Goal: Information Seeking & Learning: Learn about a topic

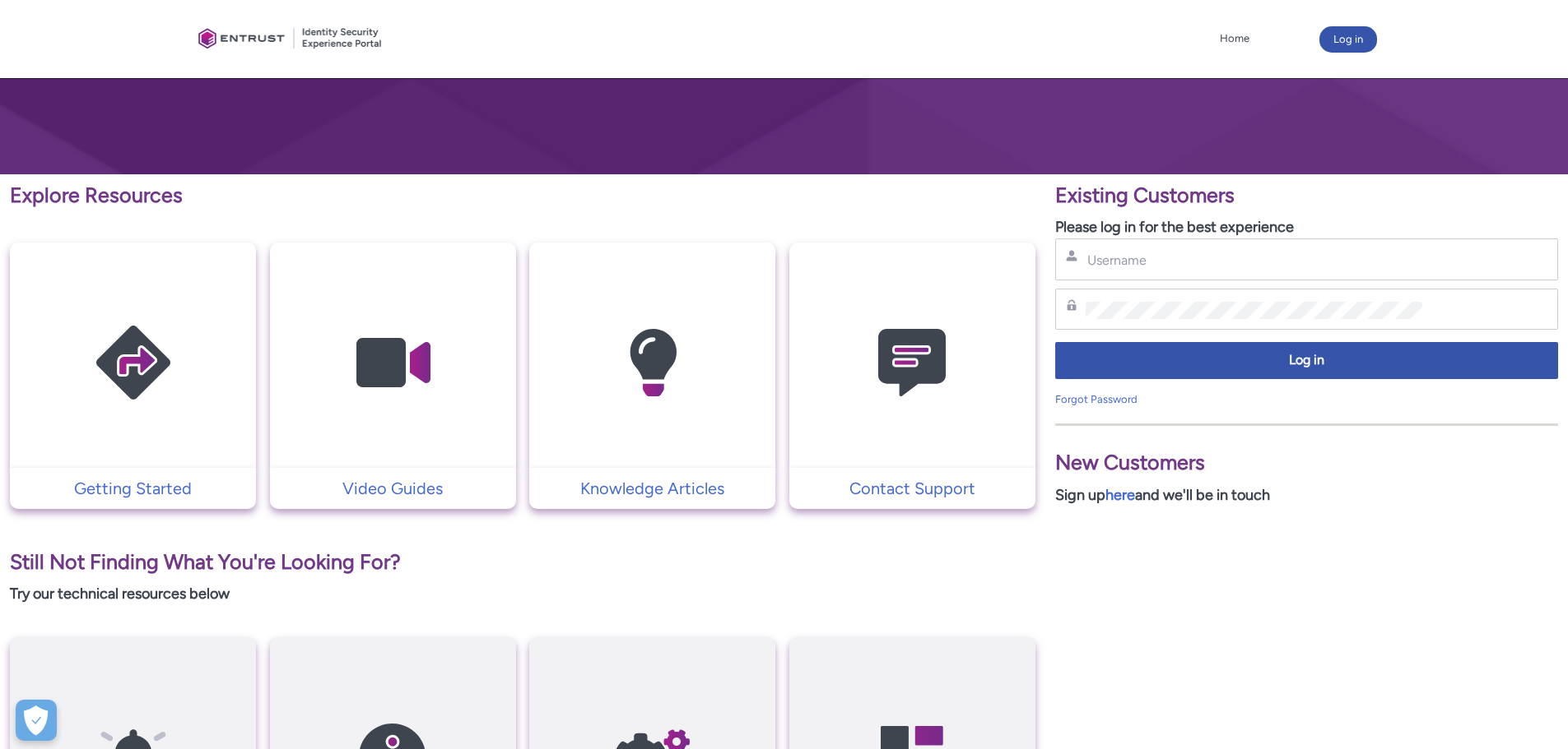
scroll to position [56, 0]
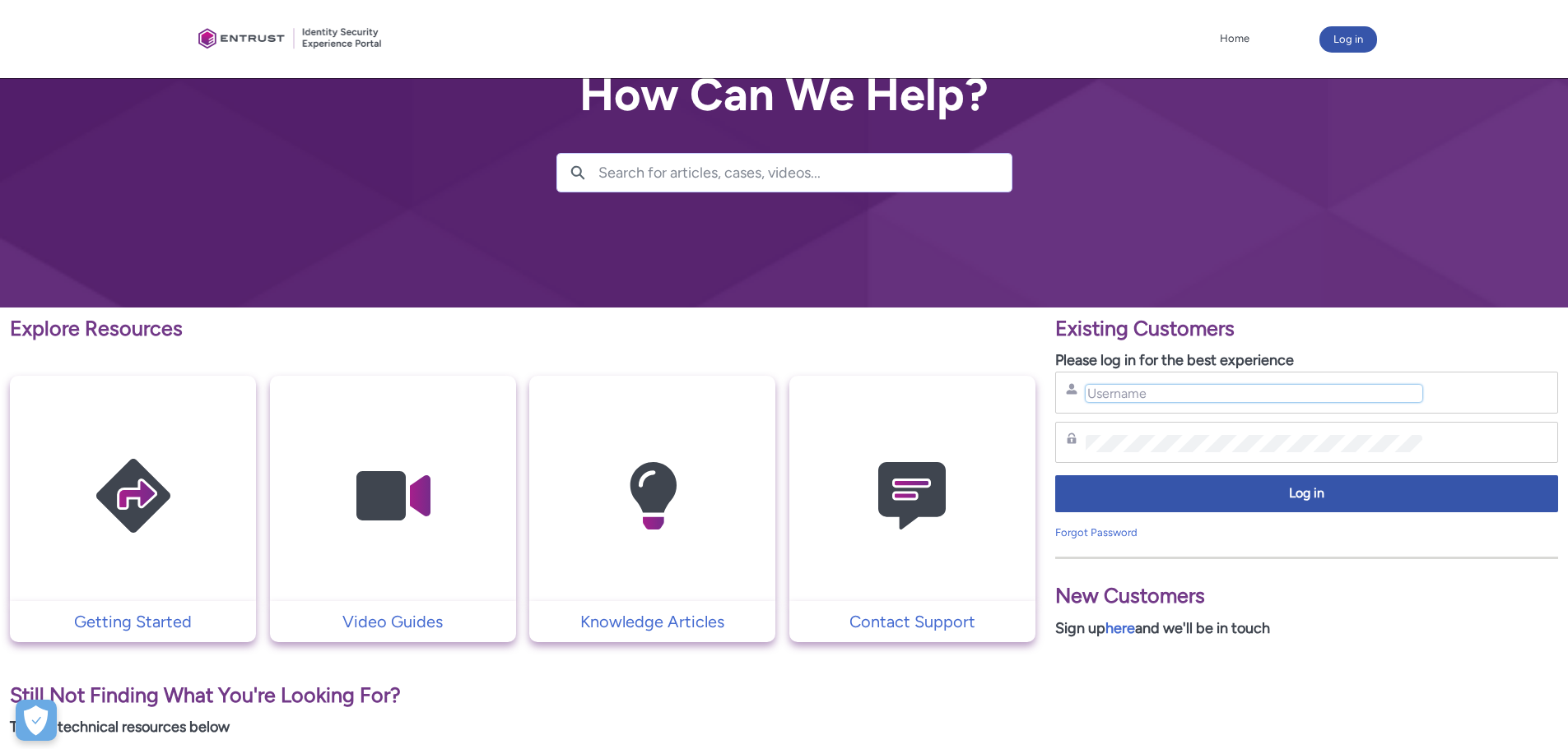
click at [1155, 400] on input "Username" at bounding box center [1254, 393] width 336 height 18
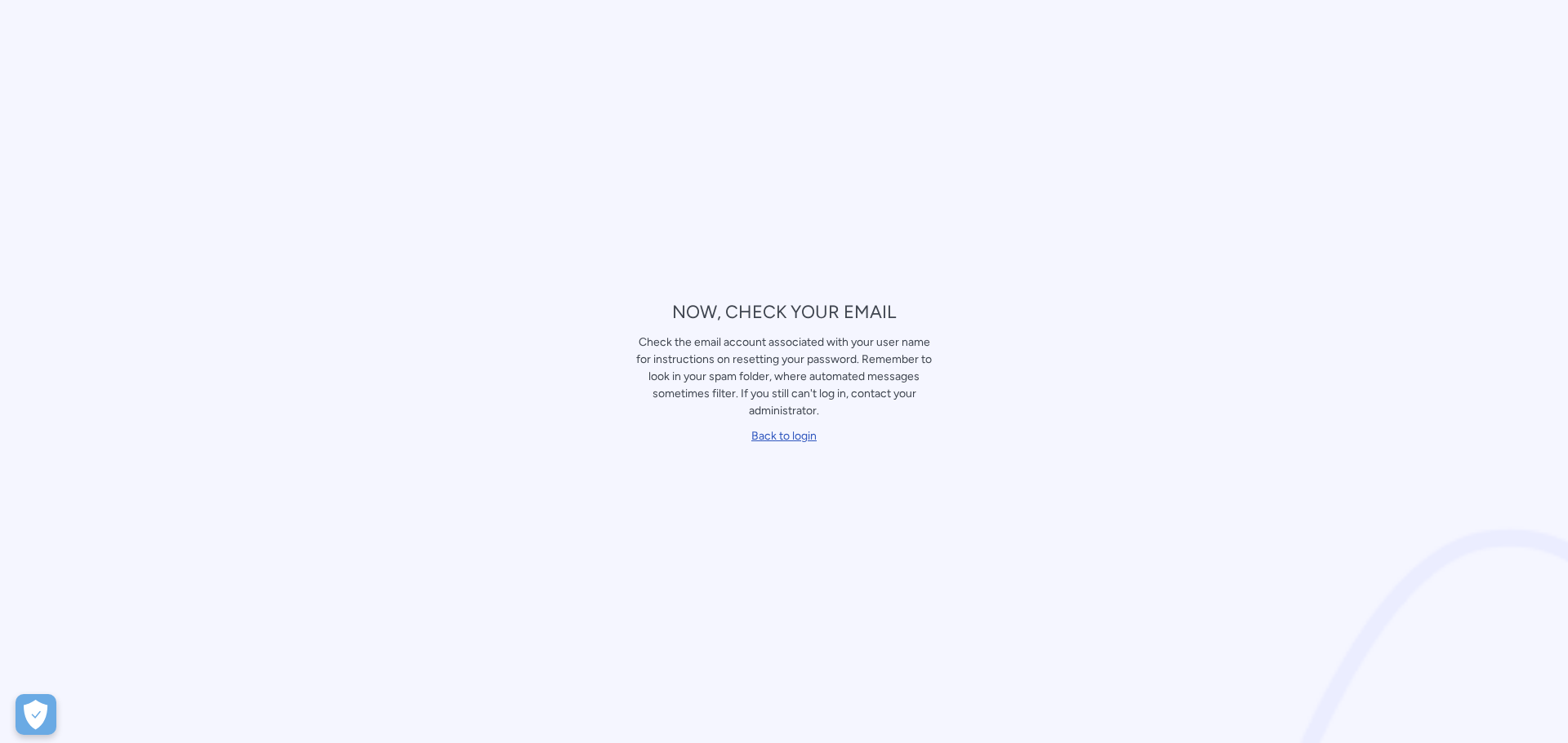
click at [777, 438] on link "Back to login" at bounding box center [784, 436] width 65 height 14
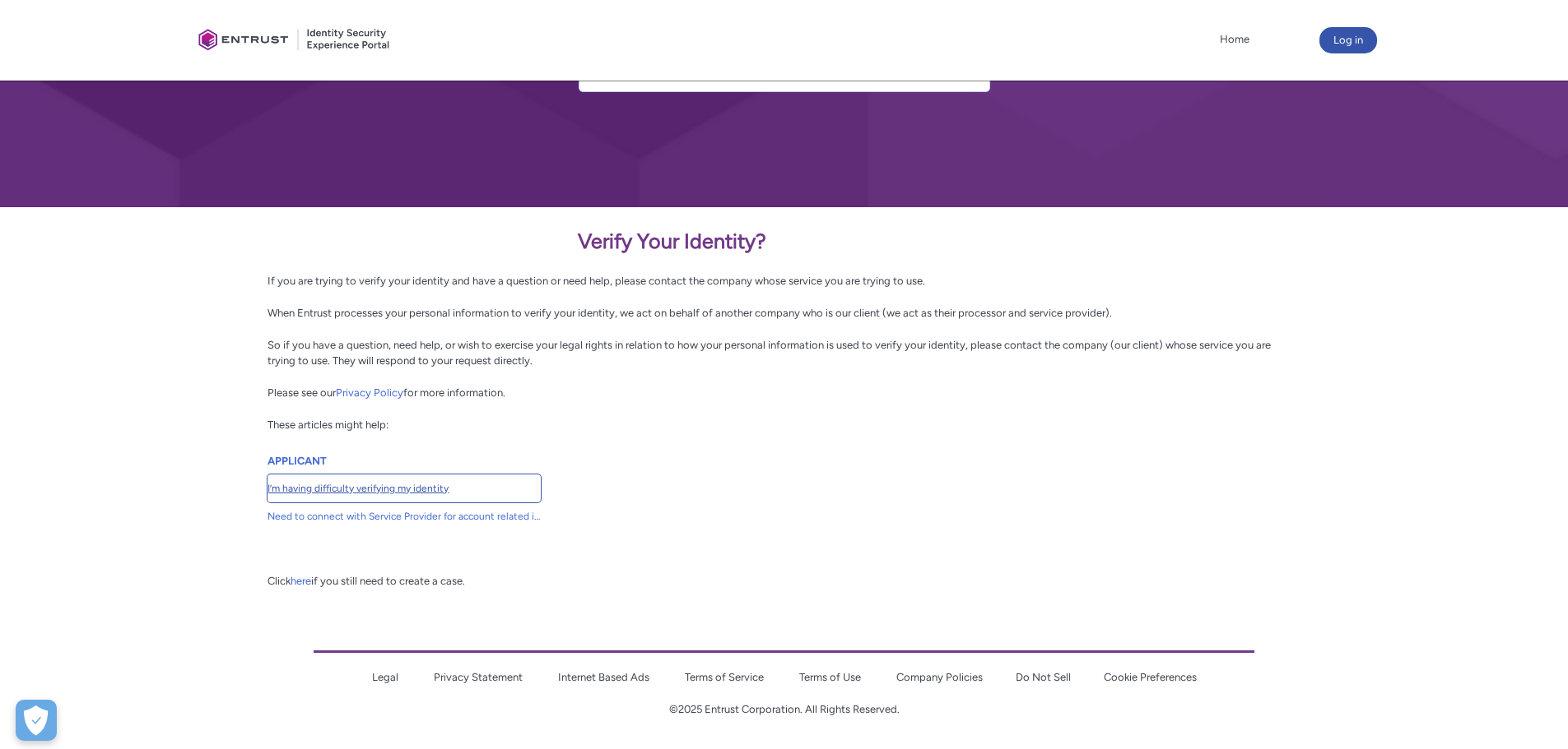
click at [408, 487] on span "I’m having difficulty verifying my identity" at bounding box center [403, 488] width 273 height 15
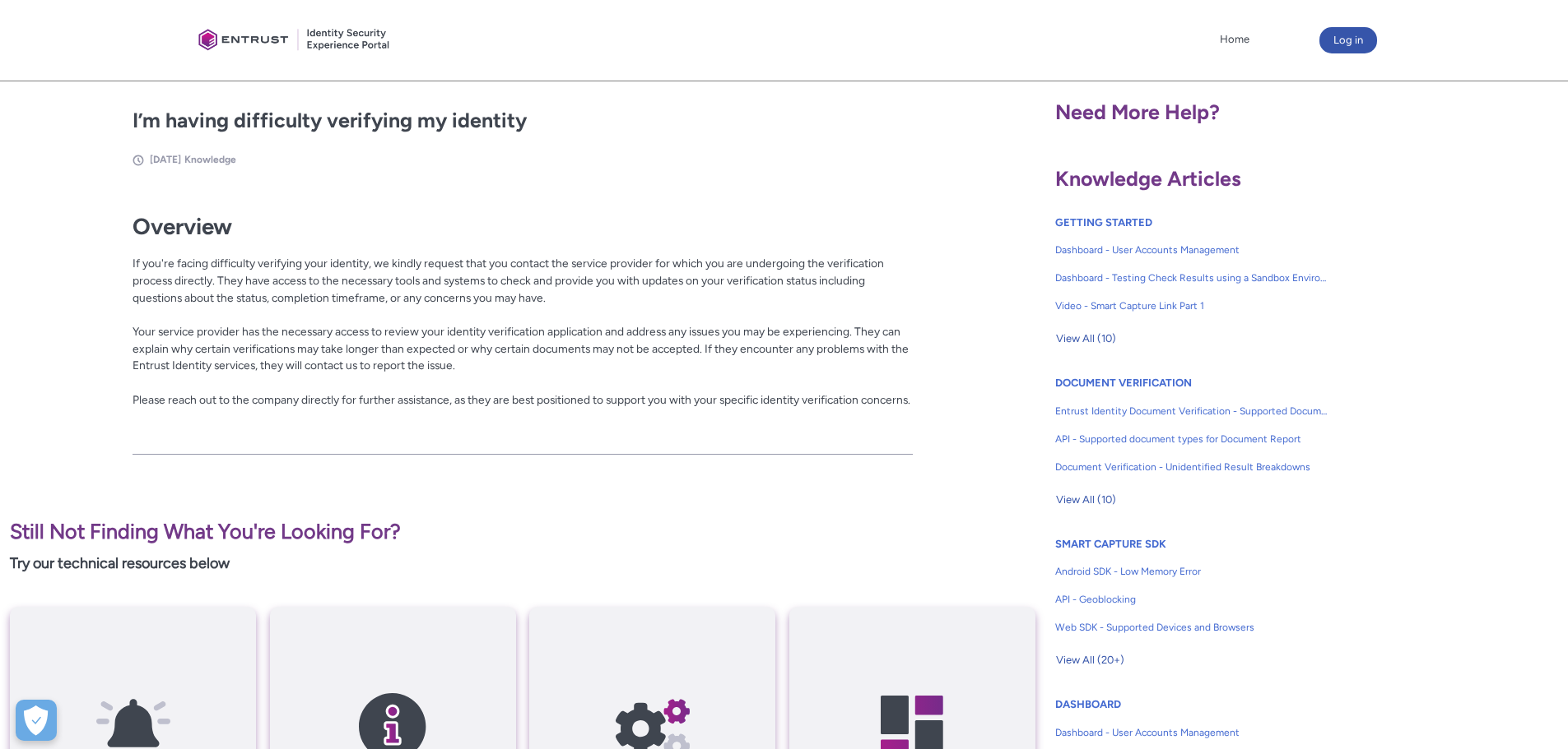
scroll to position [277, 0]
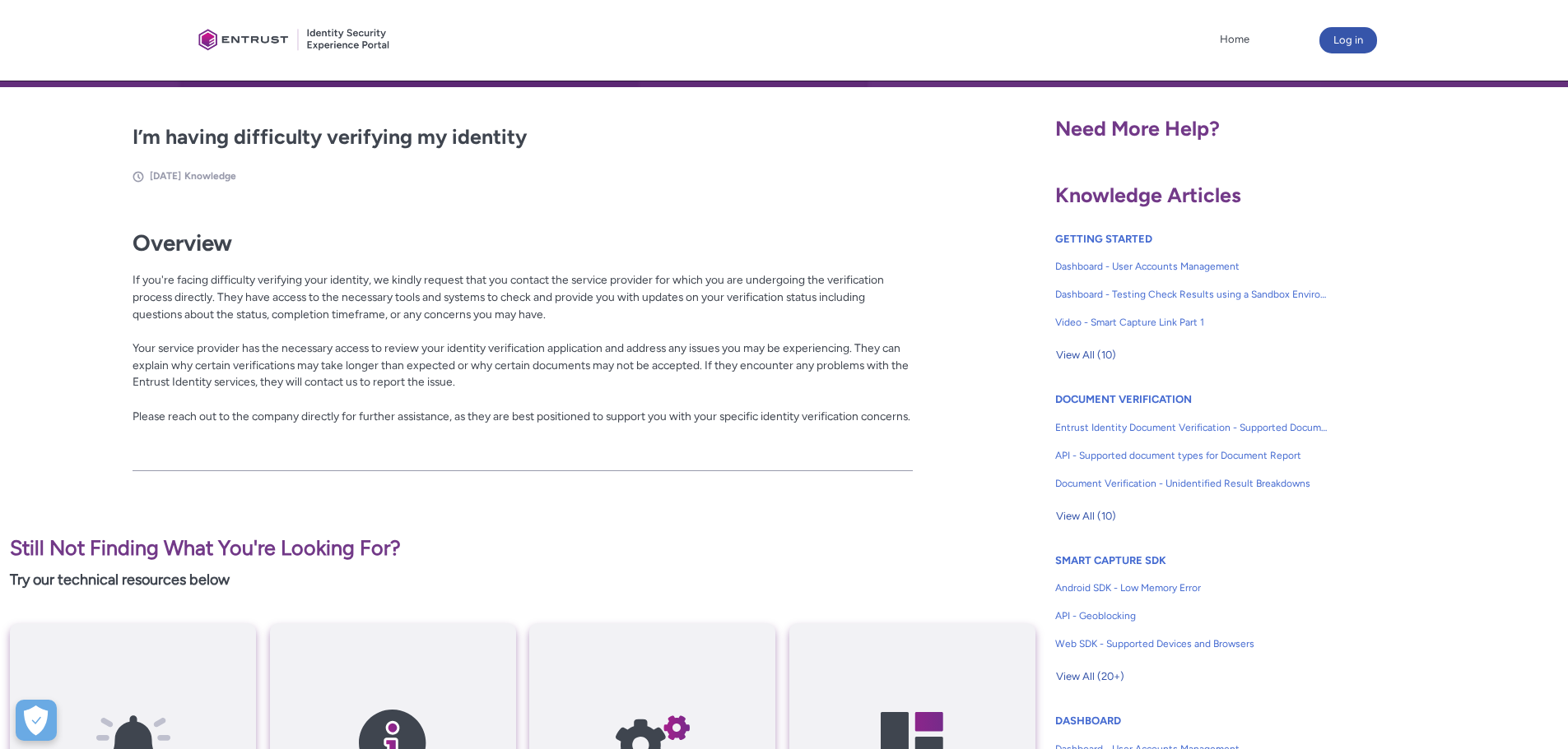
click at [665, 414] on p "If you're facing difficulty verifying your identity, we kindly request that you…" at bounding box center [523, 365] width 781 height 188
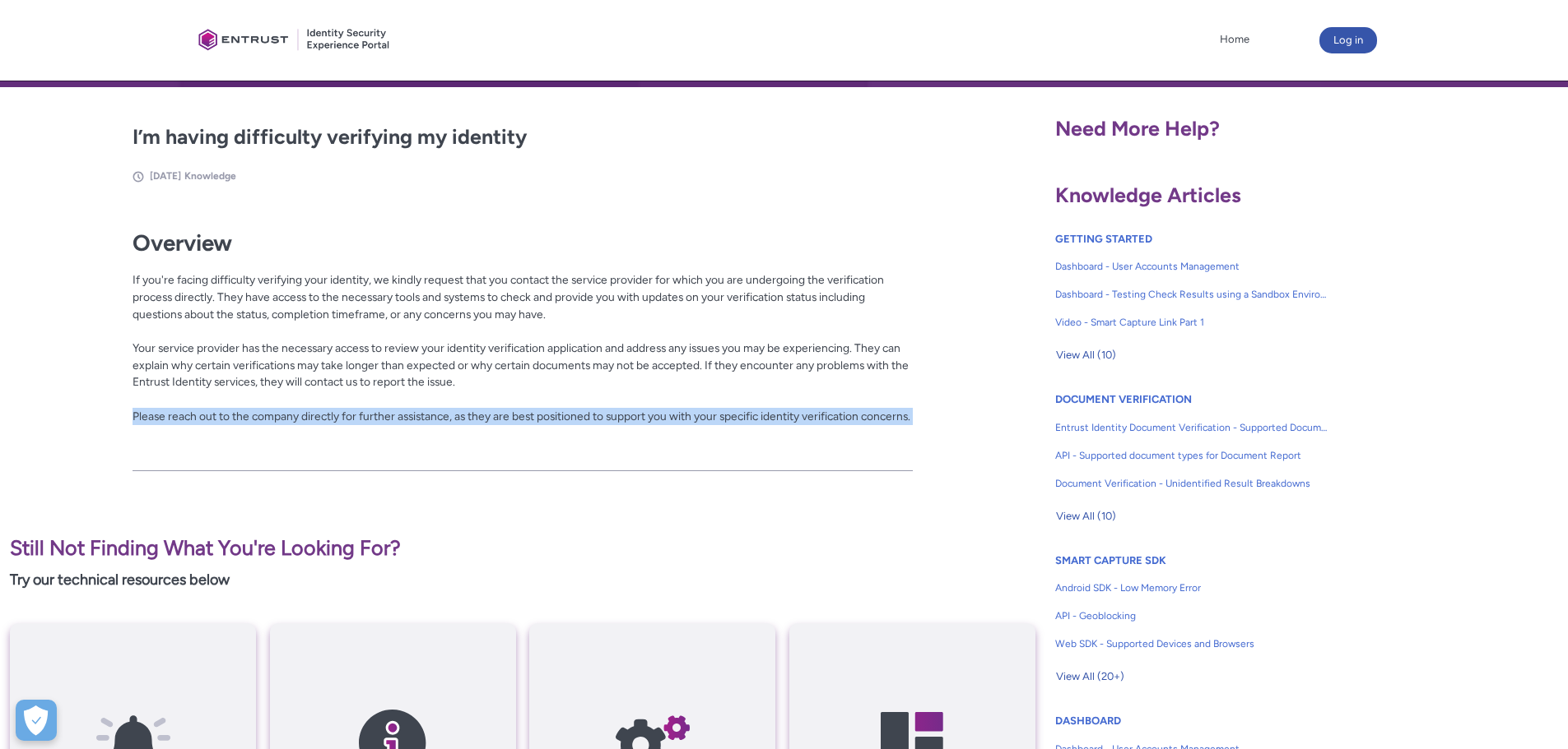
click at [665, 414] on p "If you're facing difficulty verifying your identity, we kindly request that you…" at bounding box center [523, 365] width 781 height 188
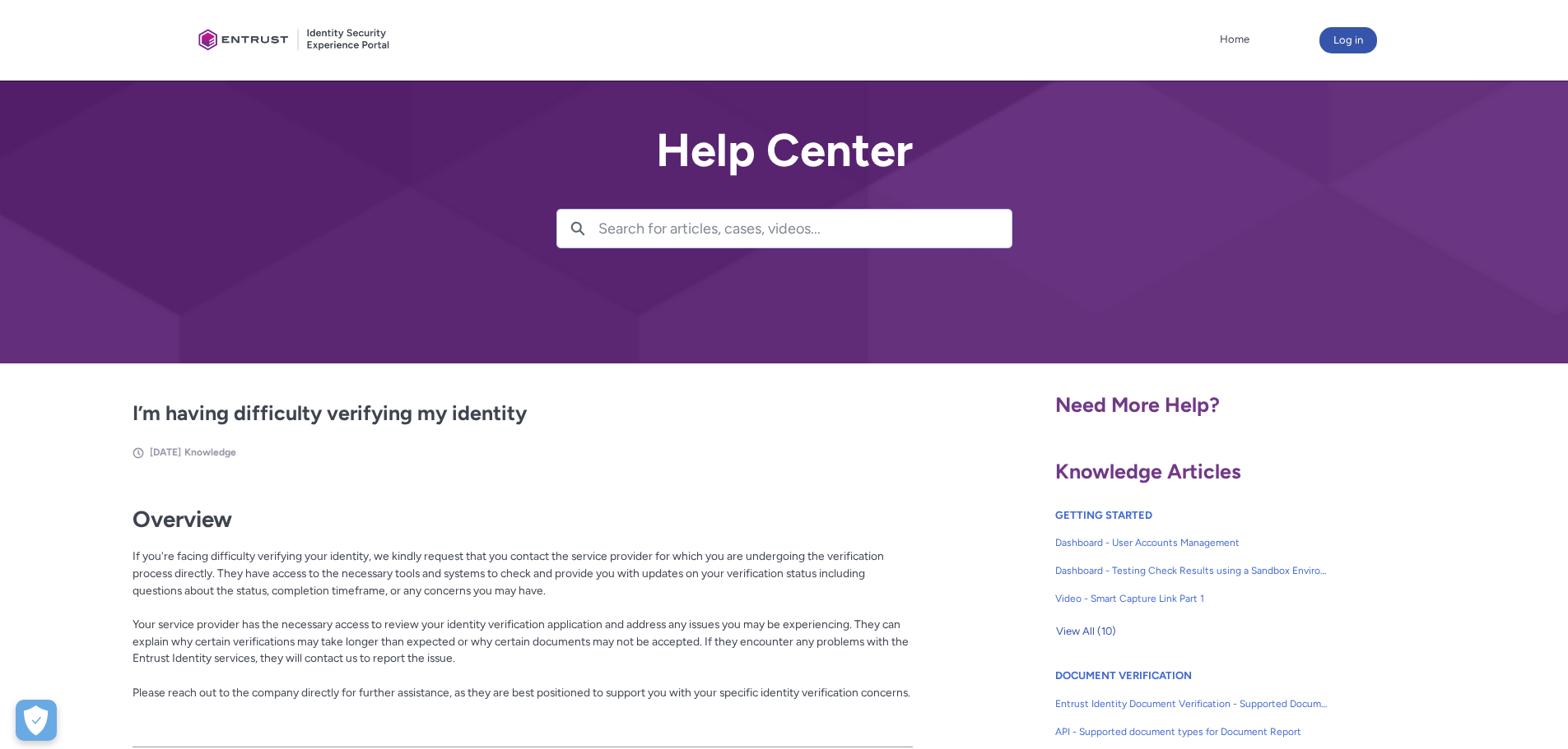
click at [665, 414] on h2 "I’m having difficulty verifying my identity" at bounding box center [523, 414] width 781 height 32
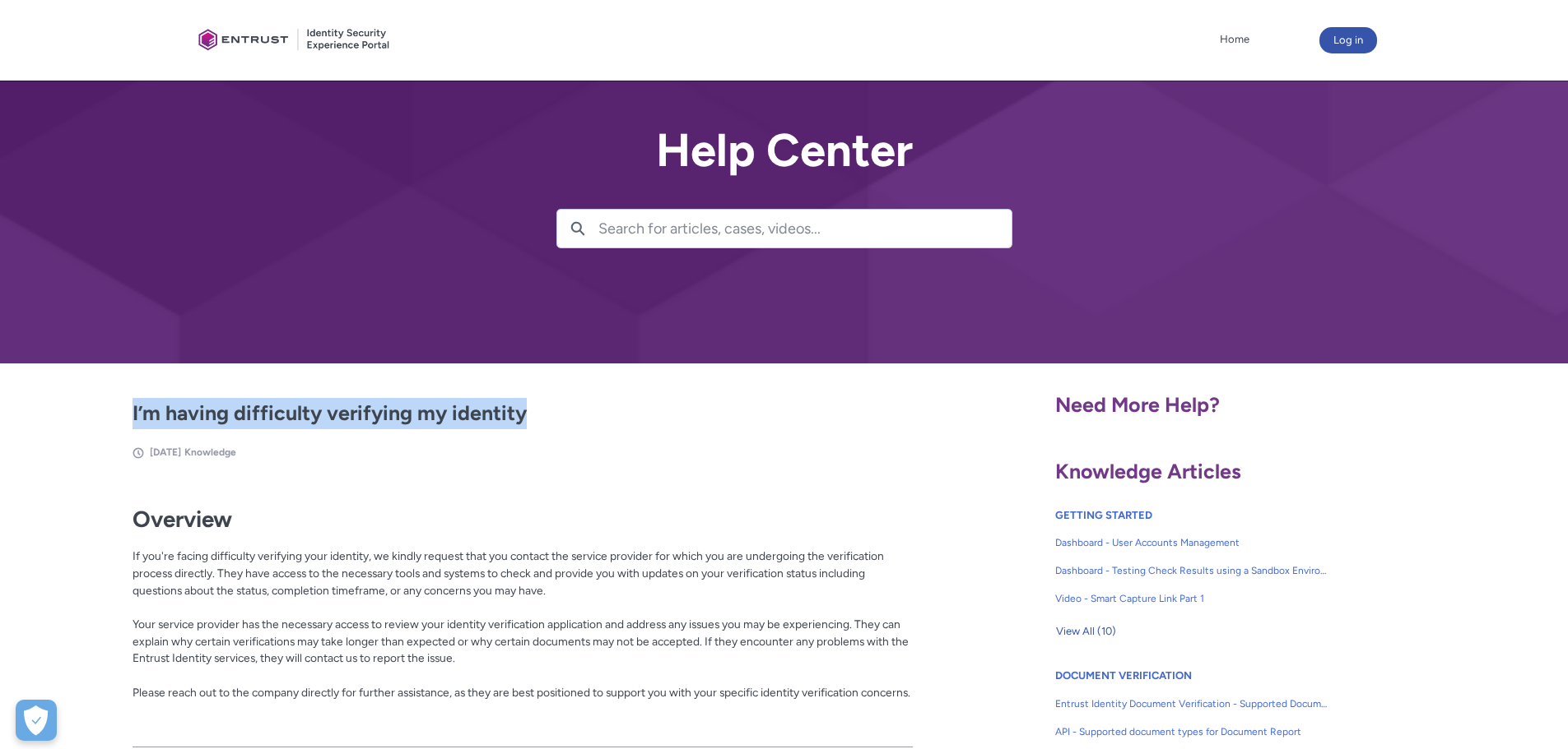
click at [665, 414] on h2 "I’m having difficulty verifying my identity" at bounding box center [523, 414] width 781 height 32
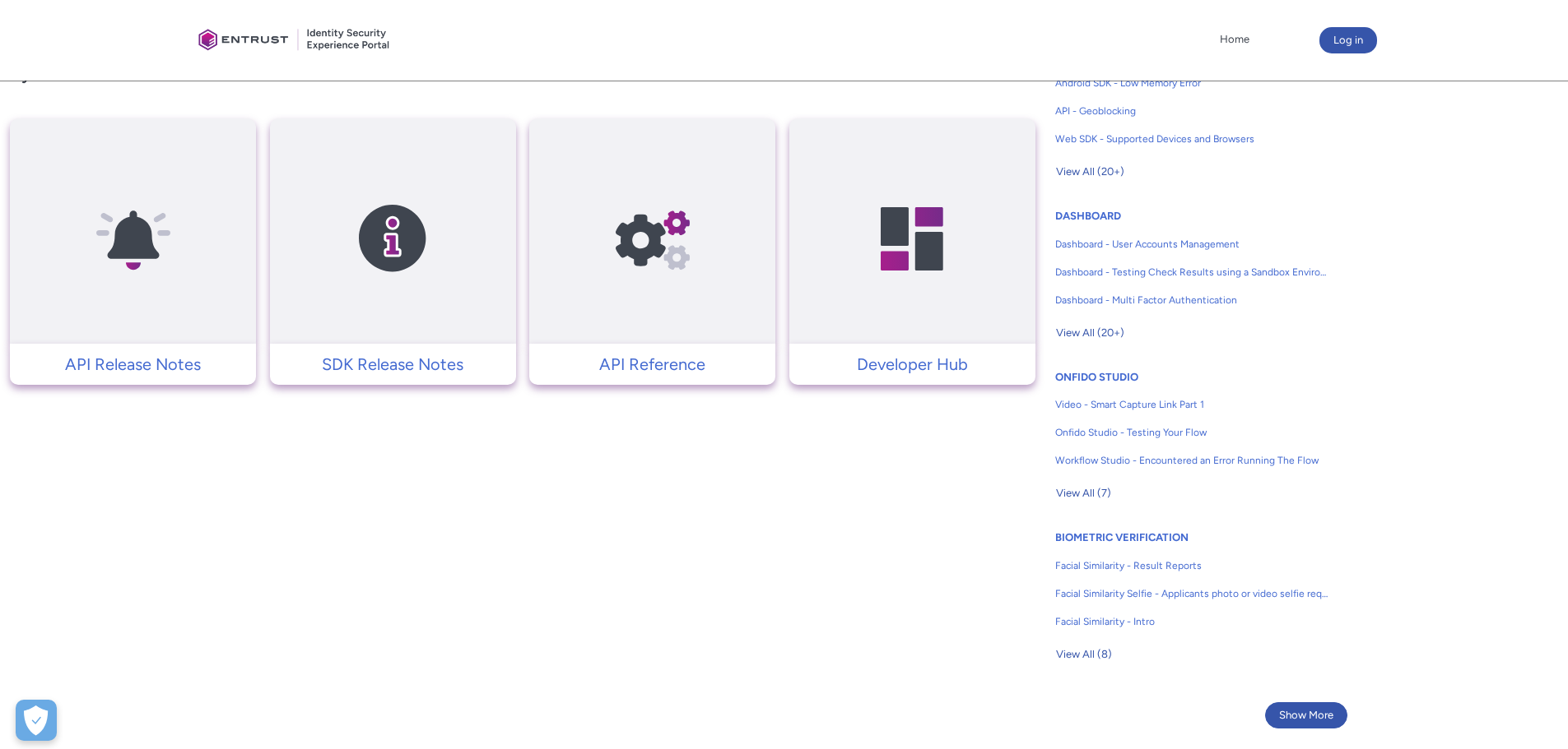
scroll to position [1025, 0]
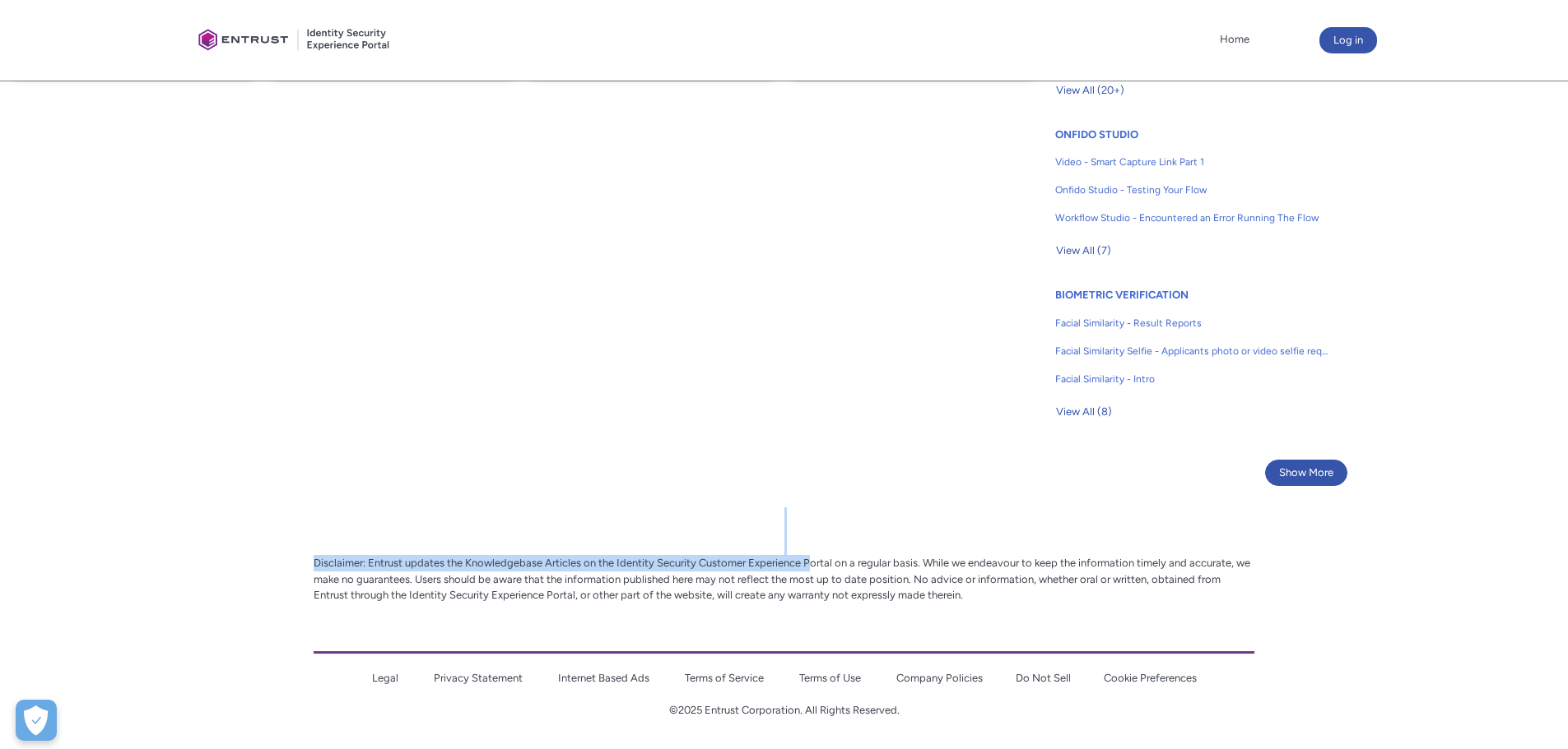
drag, startPoint x: 814, startPoint y: 528, endPoint x: 814, endPoint y: 572, distance: 44.0
click at [814, 572] on center "Disclaimer: Entrust updates the Knowledgebase Articles on the Identity Security…" at bounding box center [784, 629] width 941 height 243
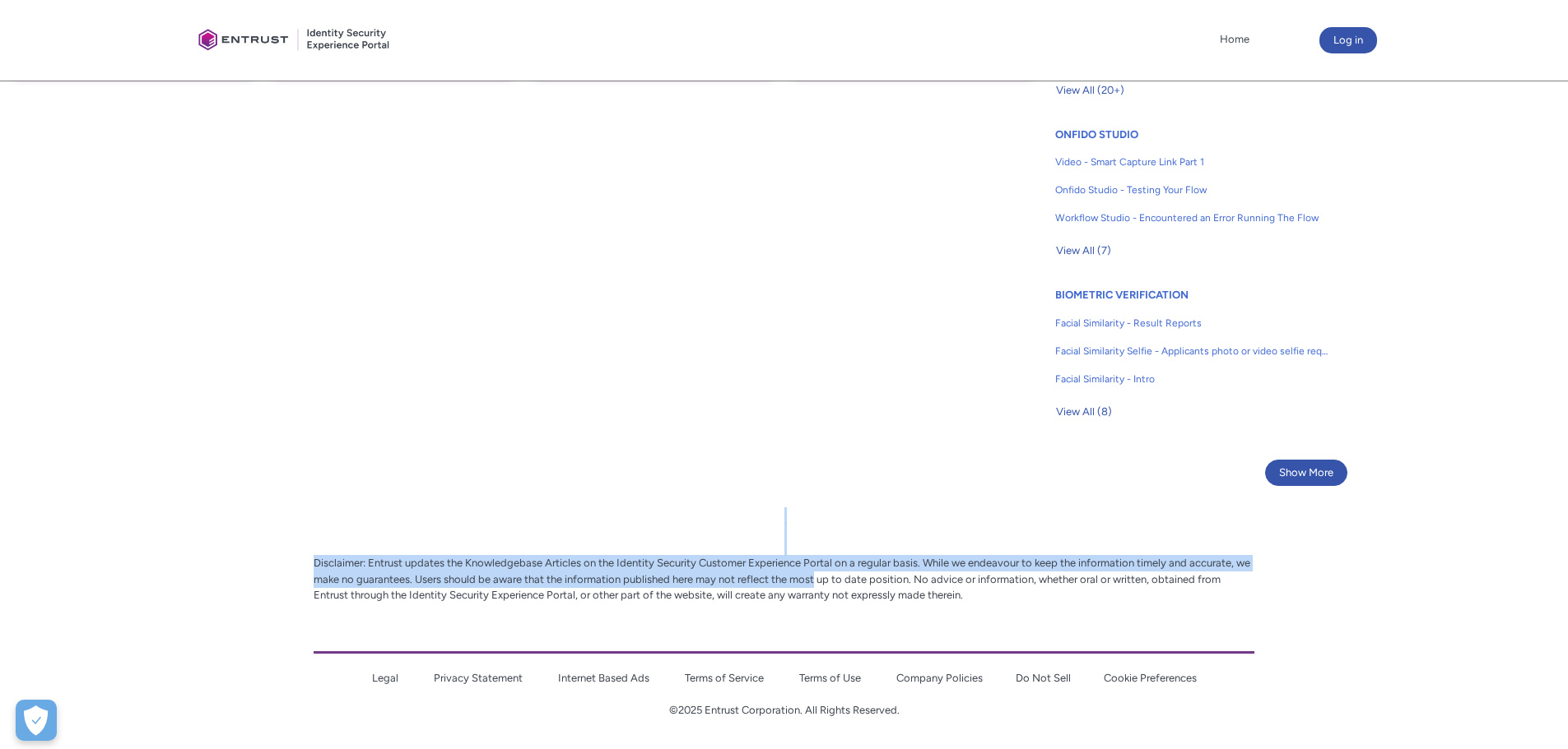
click at [814, 572] on p "Disclaimer: Entrust updates the Knowledgebase Articles on the Identity Security…" at bounding box center [784, 579] width 941 height 48
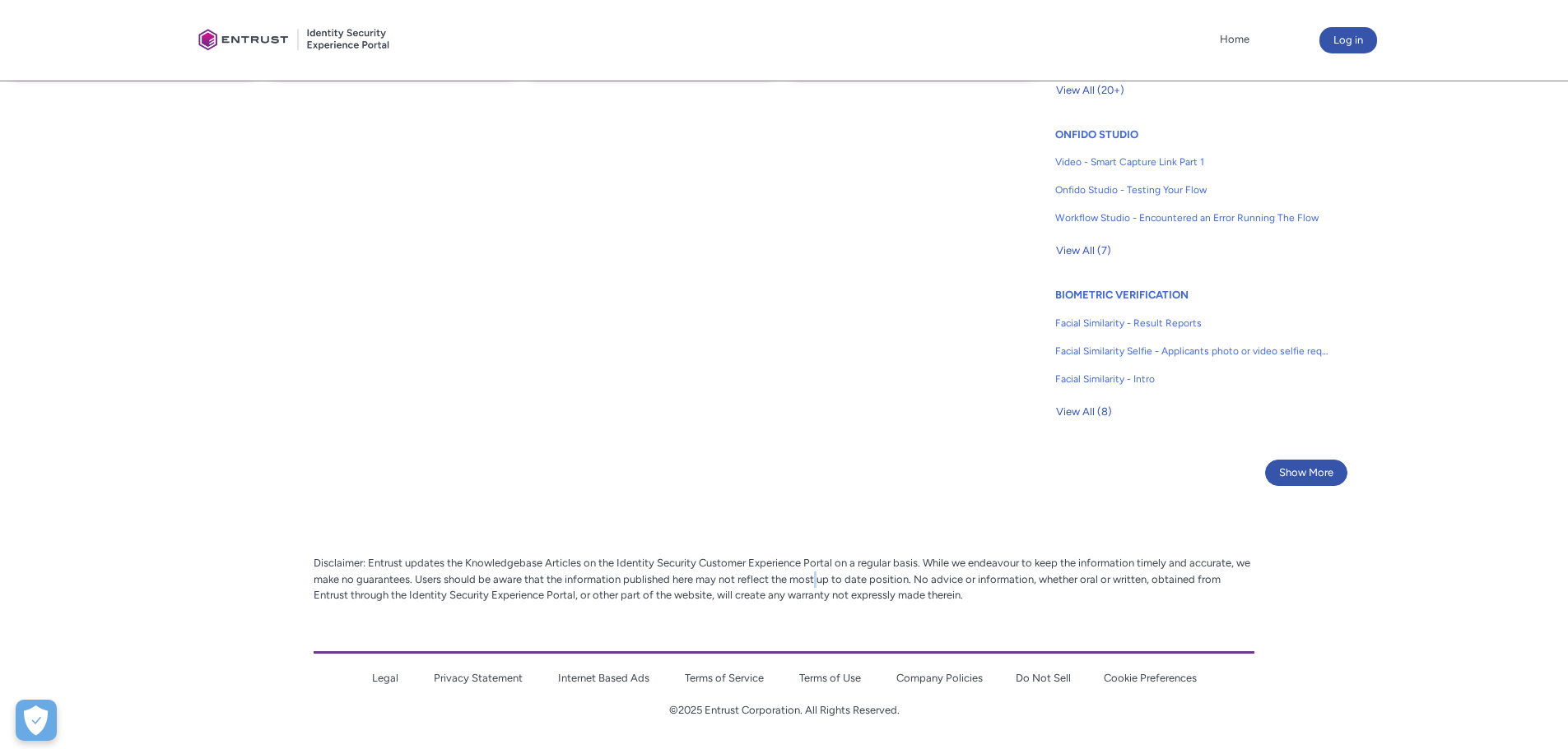
click at [814, 572] on p "Disclaimer: Entrust updates the Knowledgebase Articles on the Identity Security…" at bounding box center [784, 579] width 941 height 48
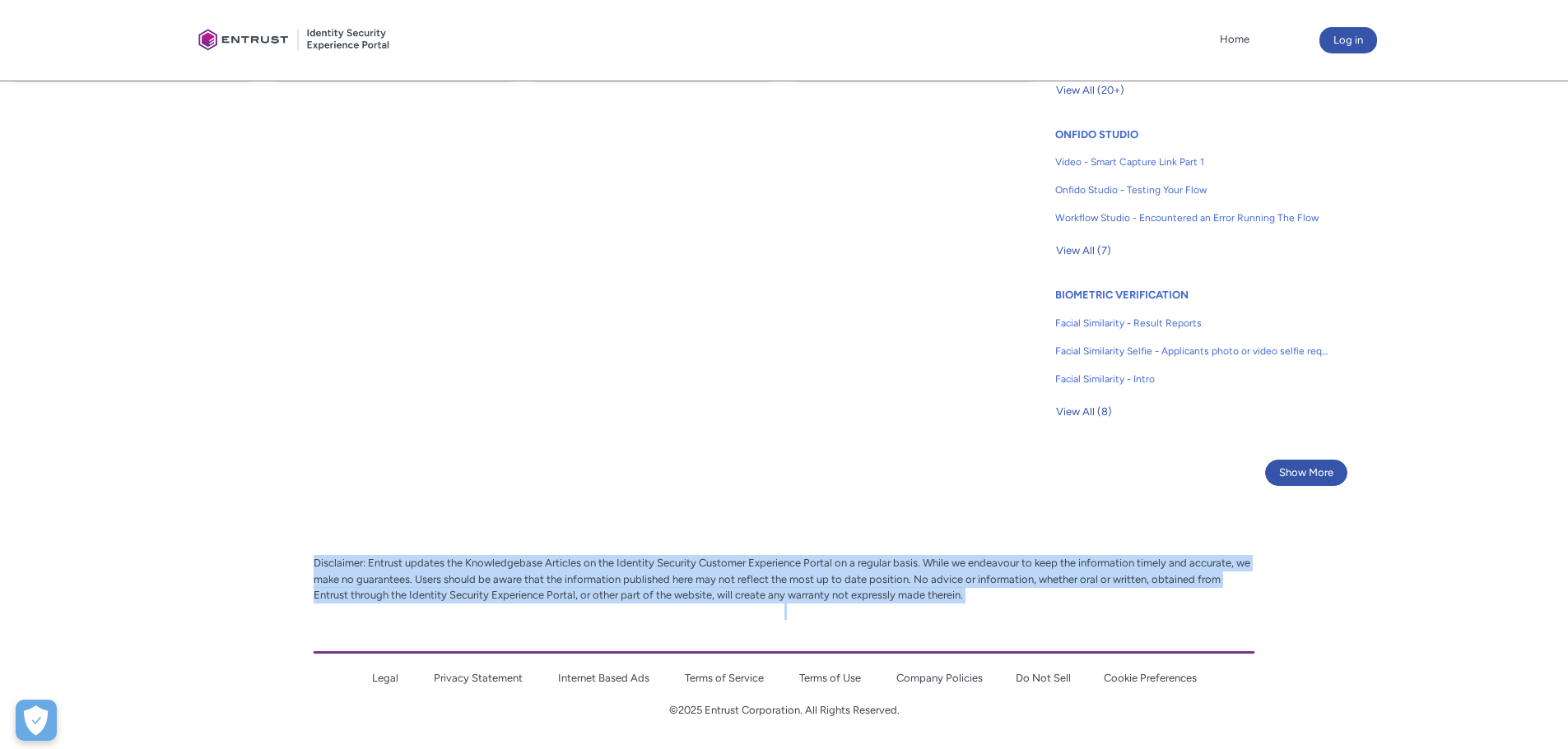
click at [814, 572] on p "Disclaimer: Entrust updates the Knowledgebase Articles on the Identity Security…" at bounding box center [784, 579] width 941 height 48
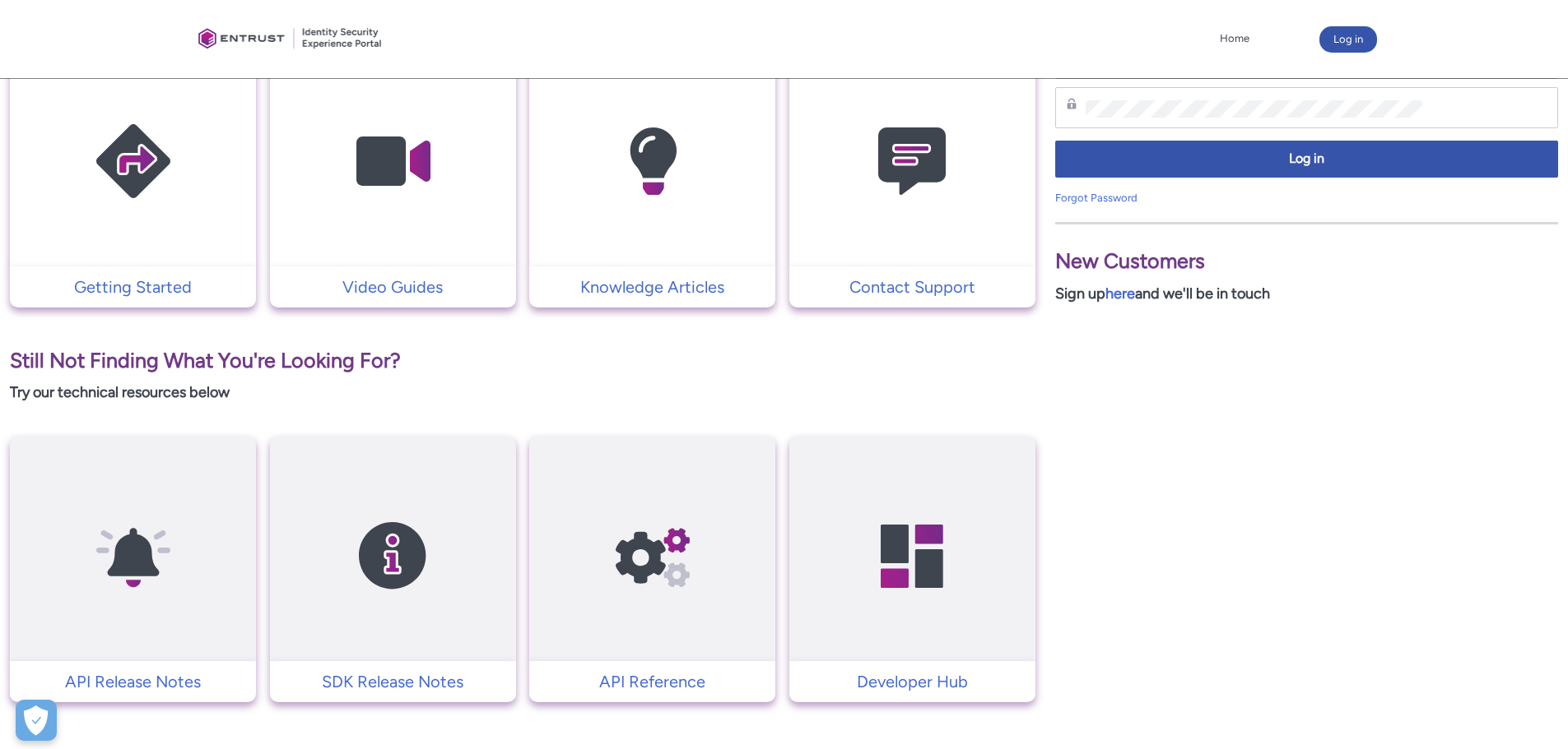
scroll to position [389, 0]
